Goal: Information Seeking & Learning: Learn about a topic

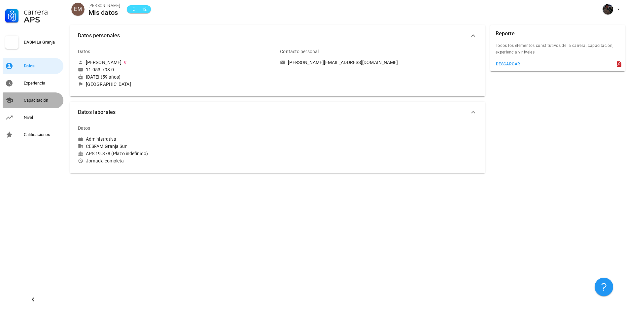
click at [54, 103] on div "Capacitación" at bounding box center [42, 100] width 37 height 5
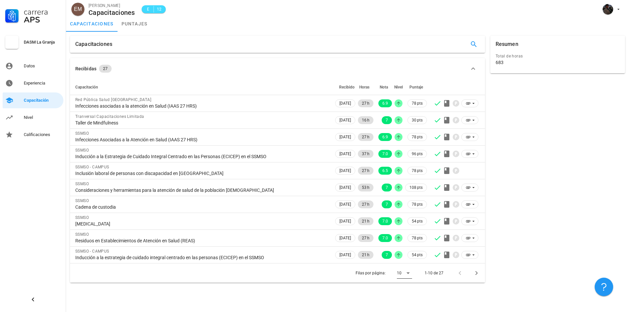
click at [408, 273] on icon at bounding box center [408, 274] width 3 height 2
click at [414, 297] on div "Todos" at bounding box center [410, 297] width 15 height 6
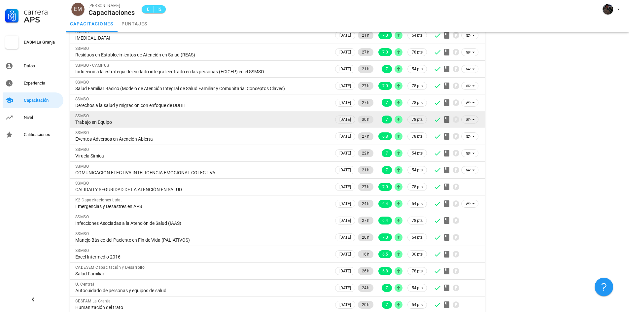
scroll to position [96, 0]
